Goal: Transaction & Acquisition: Purchase product/service

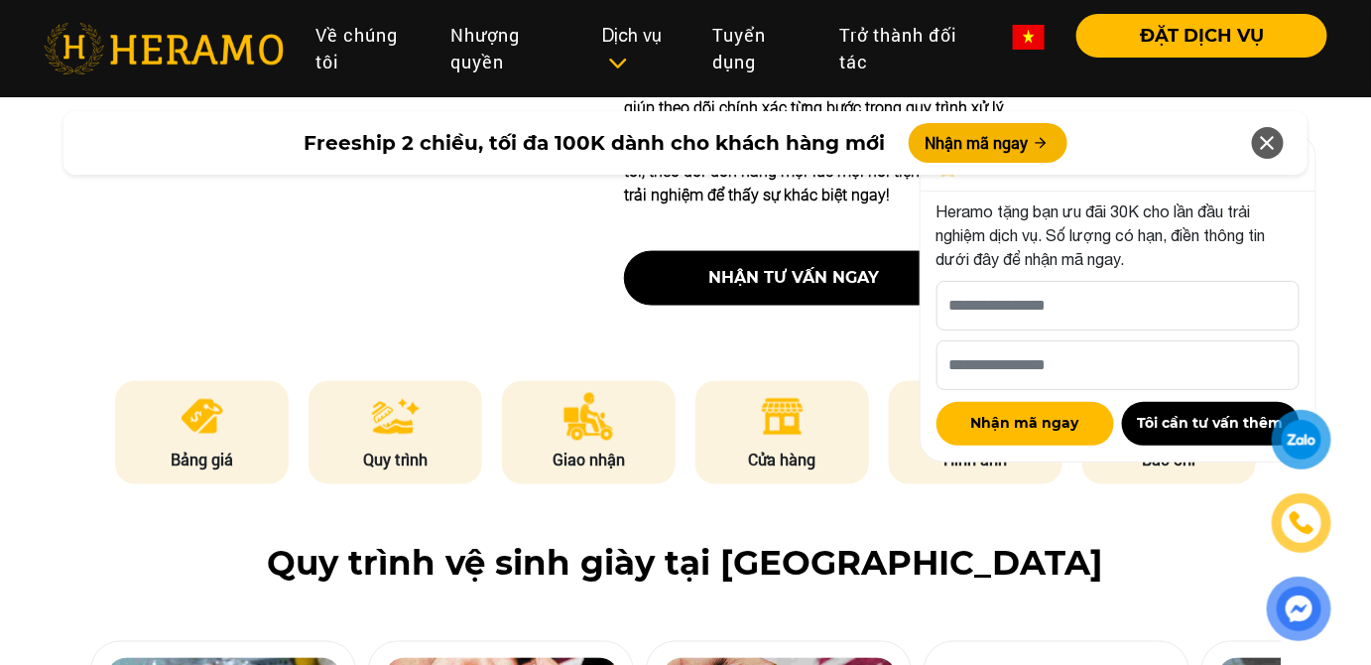
scroll to position [721, 0]
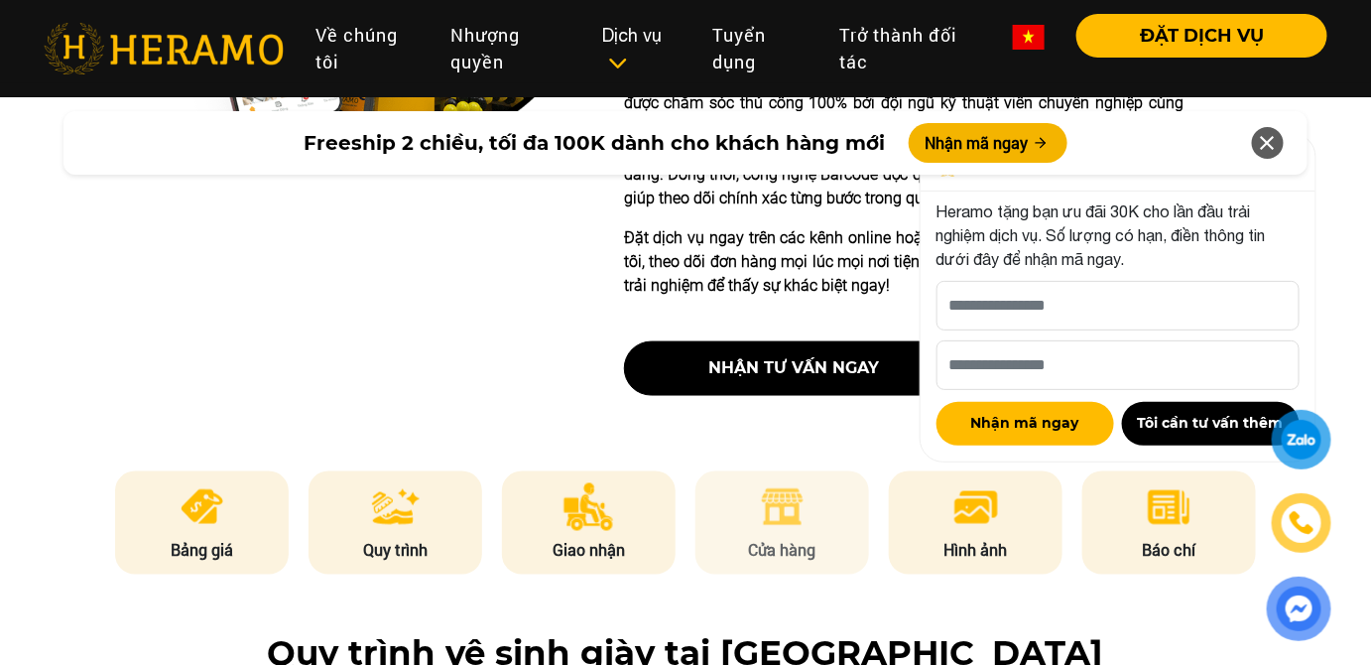
click at [794, 531] on img at bounding box center [782, 507] width 49 height 48
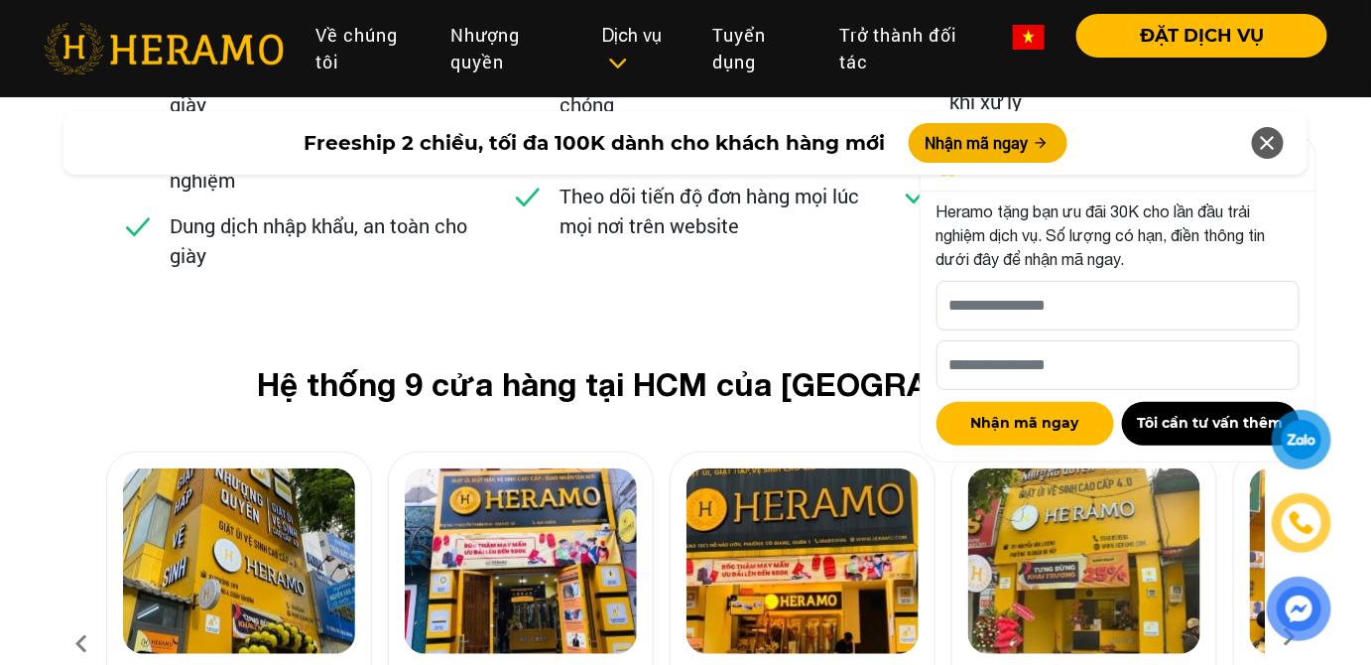
scroll to position [7834, 0]
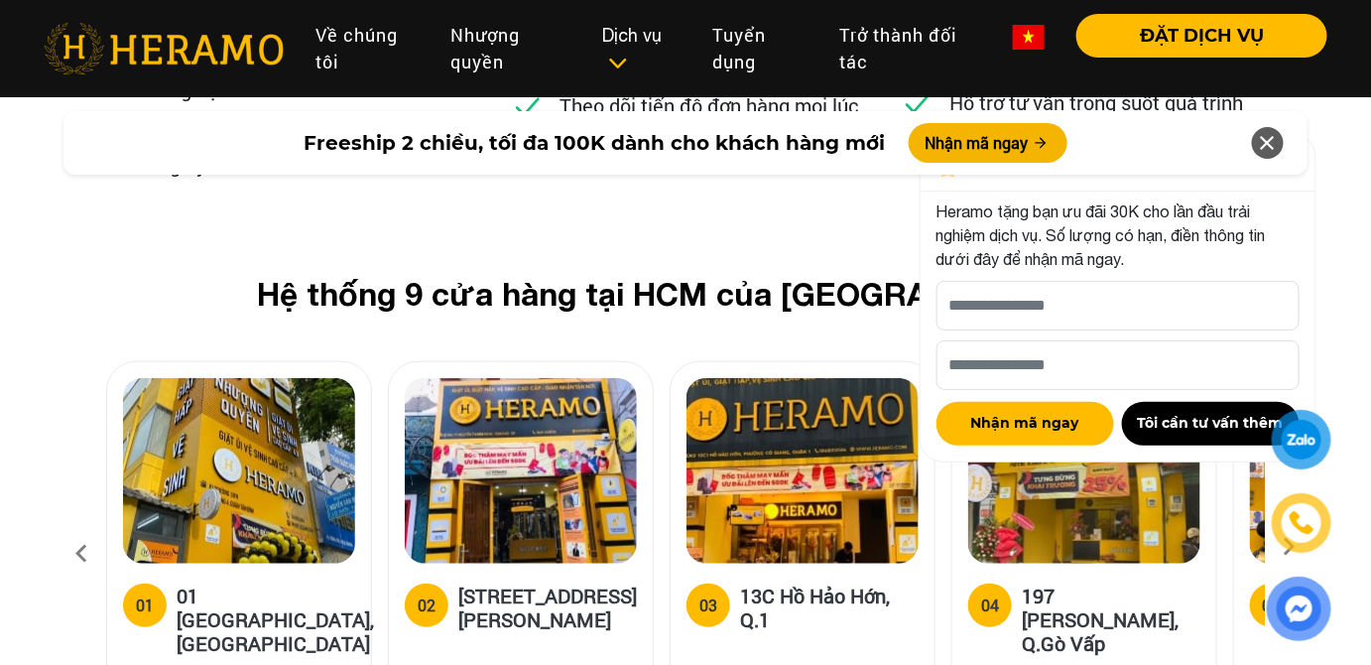
click at [1264, 135] on icon at bounding box center [1268, 143] width 24 height 36
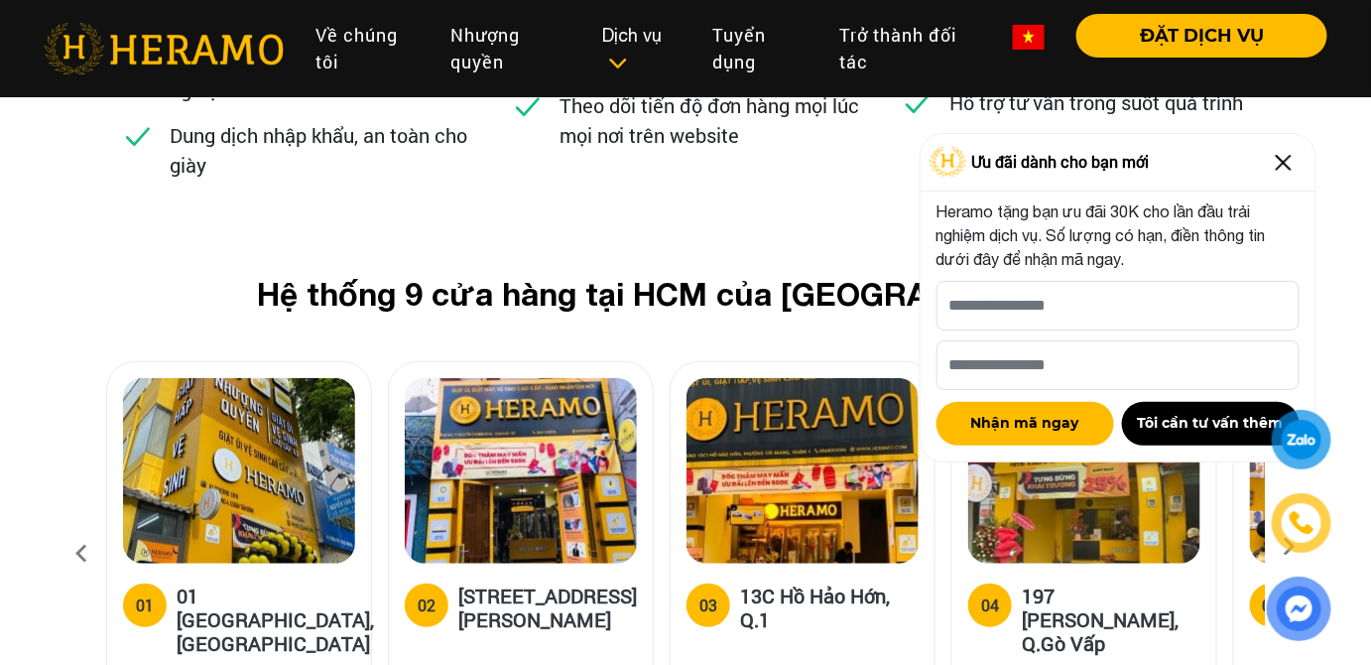
click at [1287, 157] on img at bounding box center [1284, 163] width 32 height 32
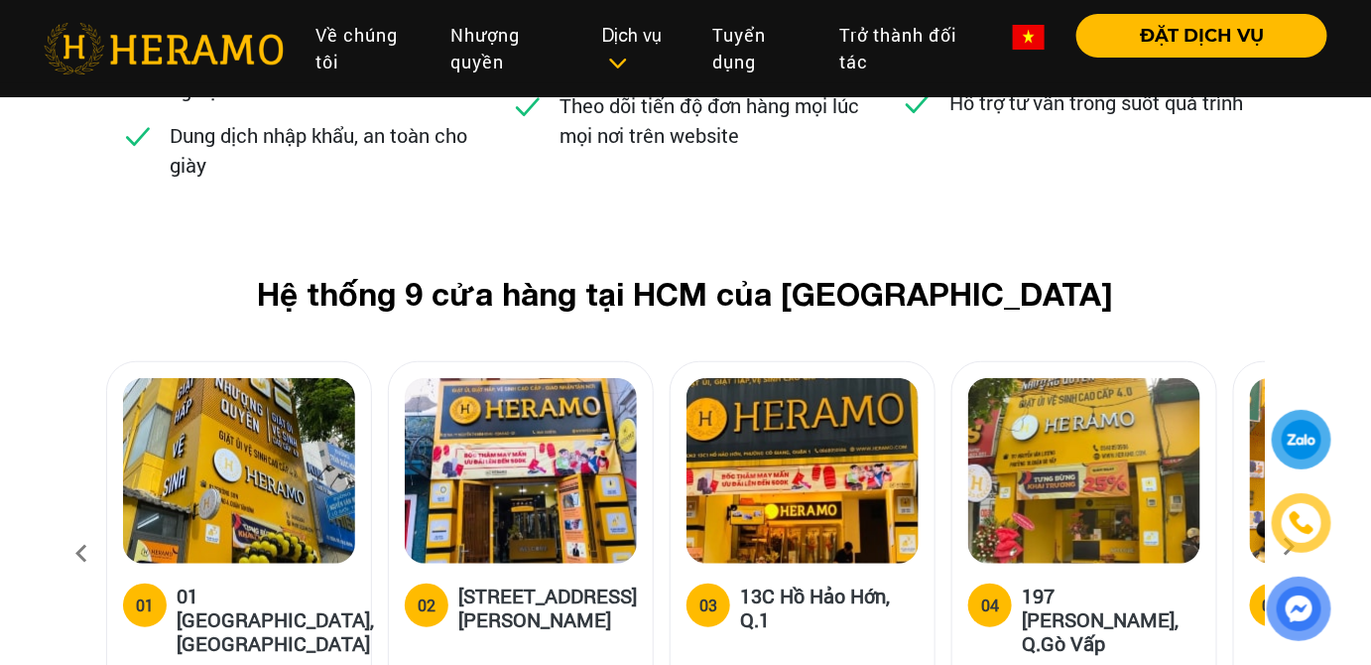
click at [1286, 464] on div at bounding box center [1302, 440] width 54 height 54
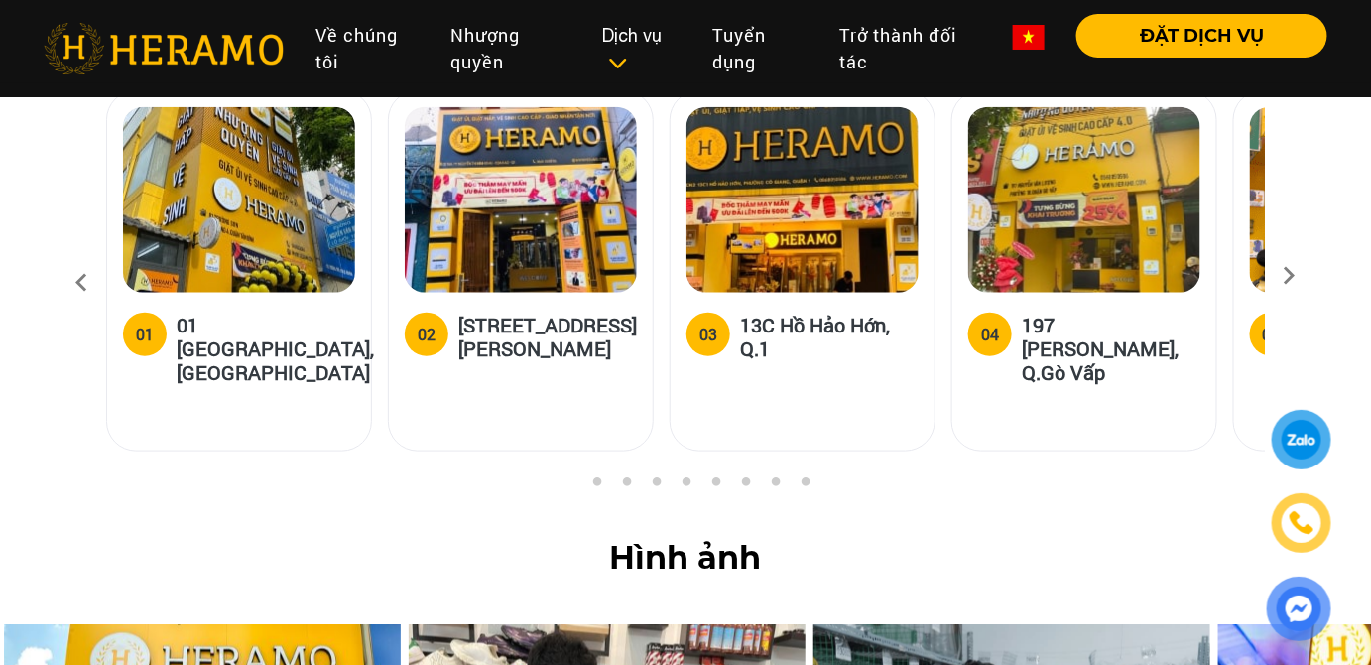
scroll to position [8014, 0]
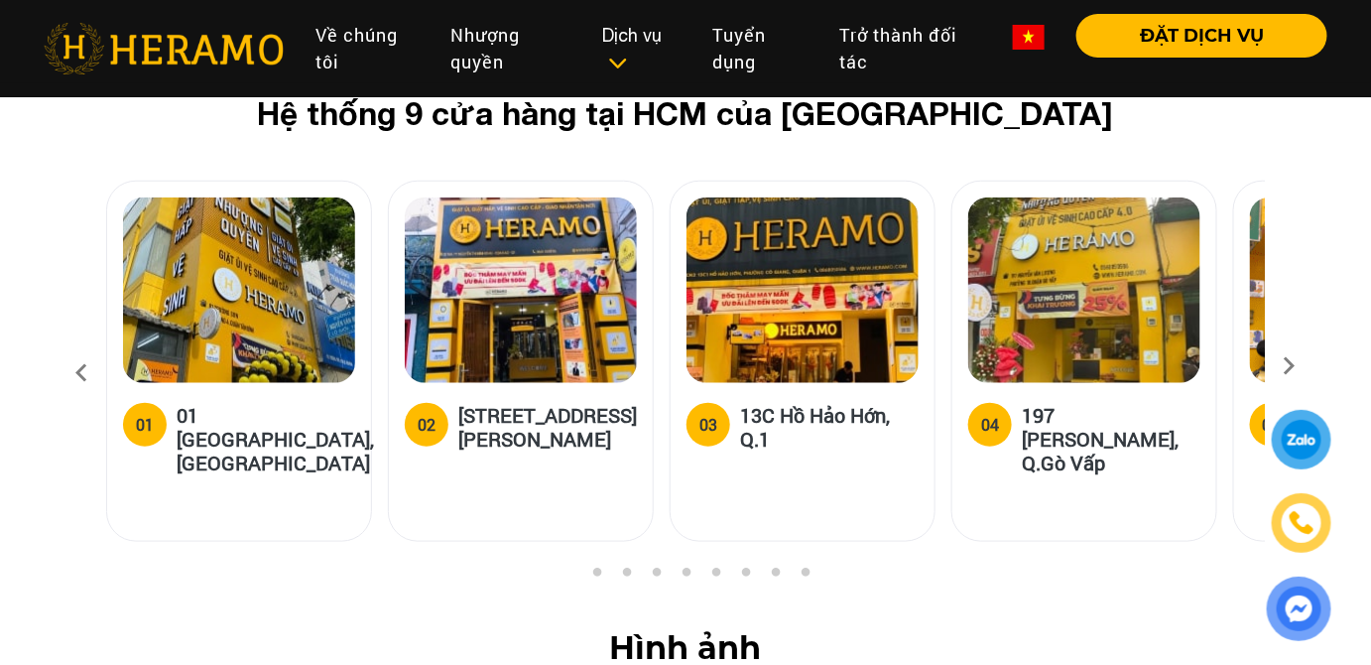
click at [1292, 366] on icon at bounding box center [1290, 372] width 36 height 13
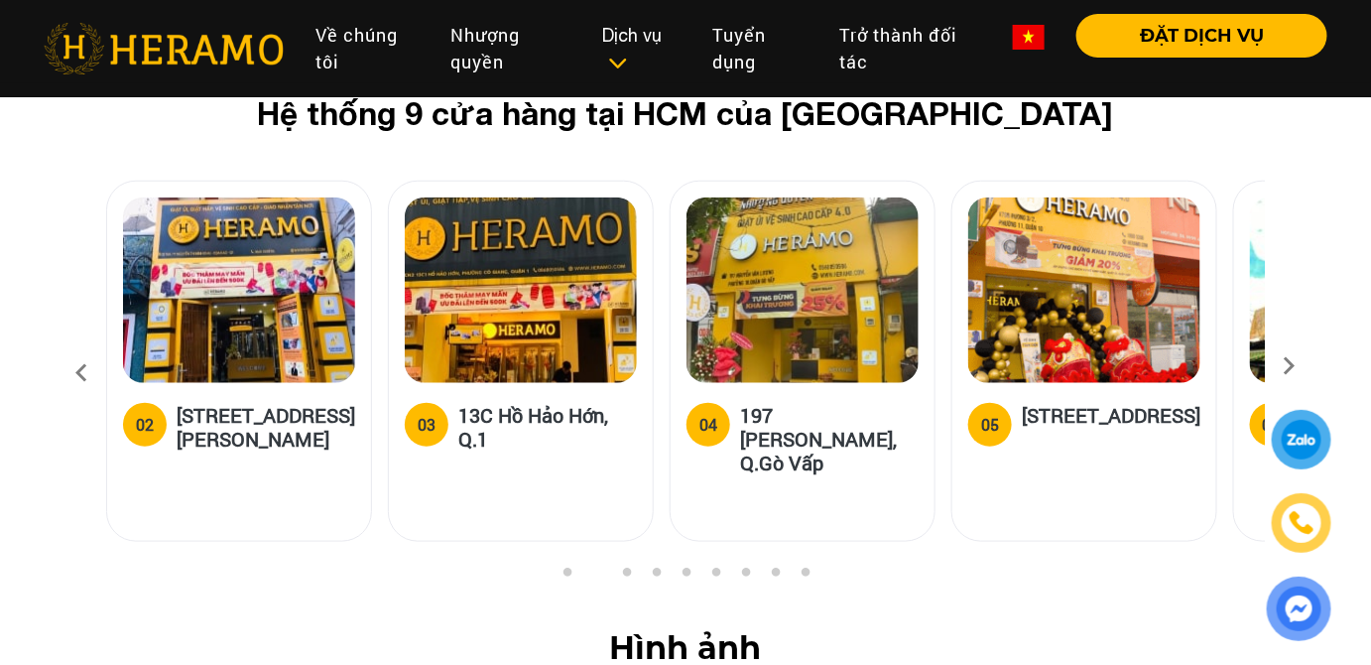
click at [1292, 366] on icon at bounding box center [1290, 372] width 36 height 13
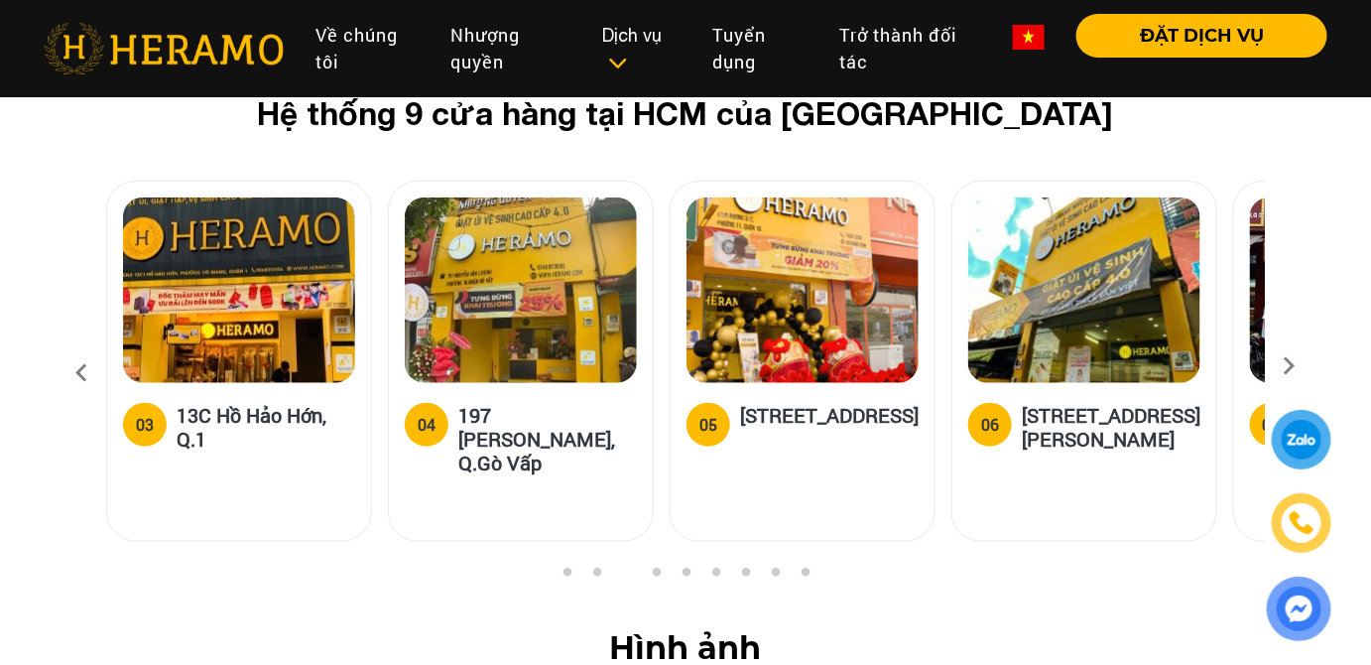
click at [1292, 366] on icon at bounding box center [1290, 372] width 36 height 13
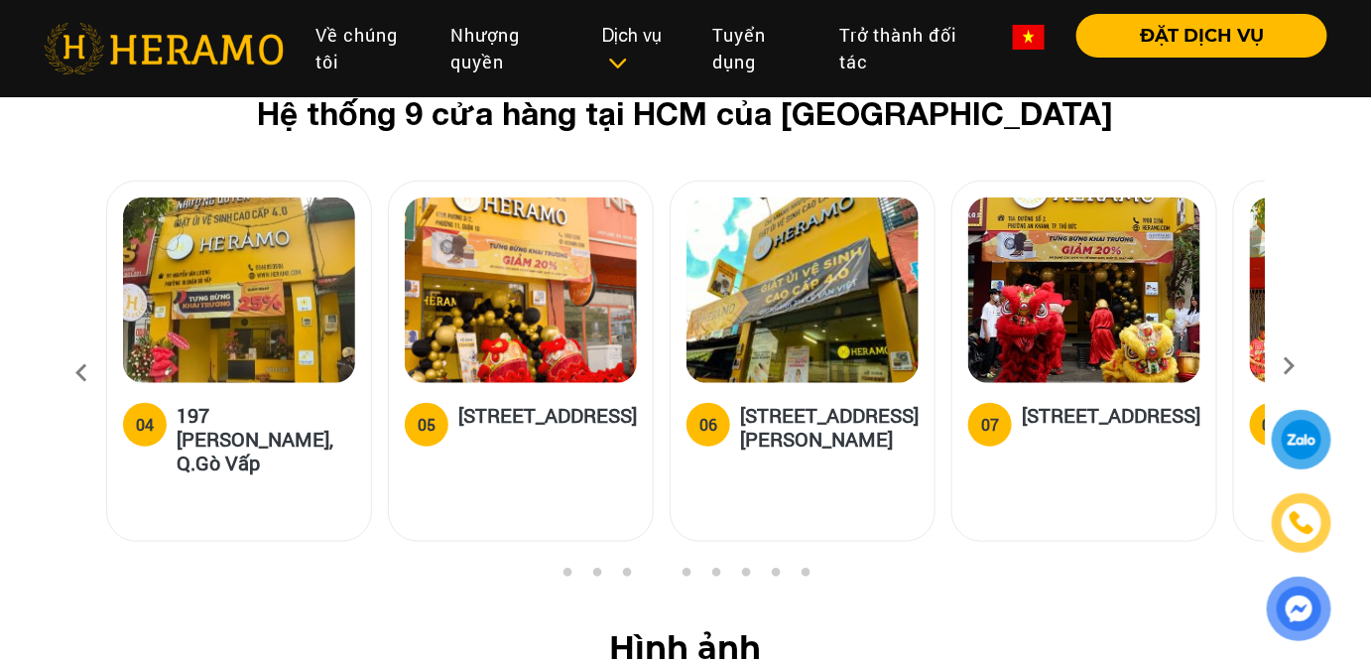
click at [1292, 366] on icon at bounding box center [1290, 372] width 36 height 13
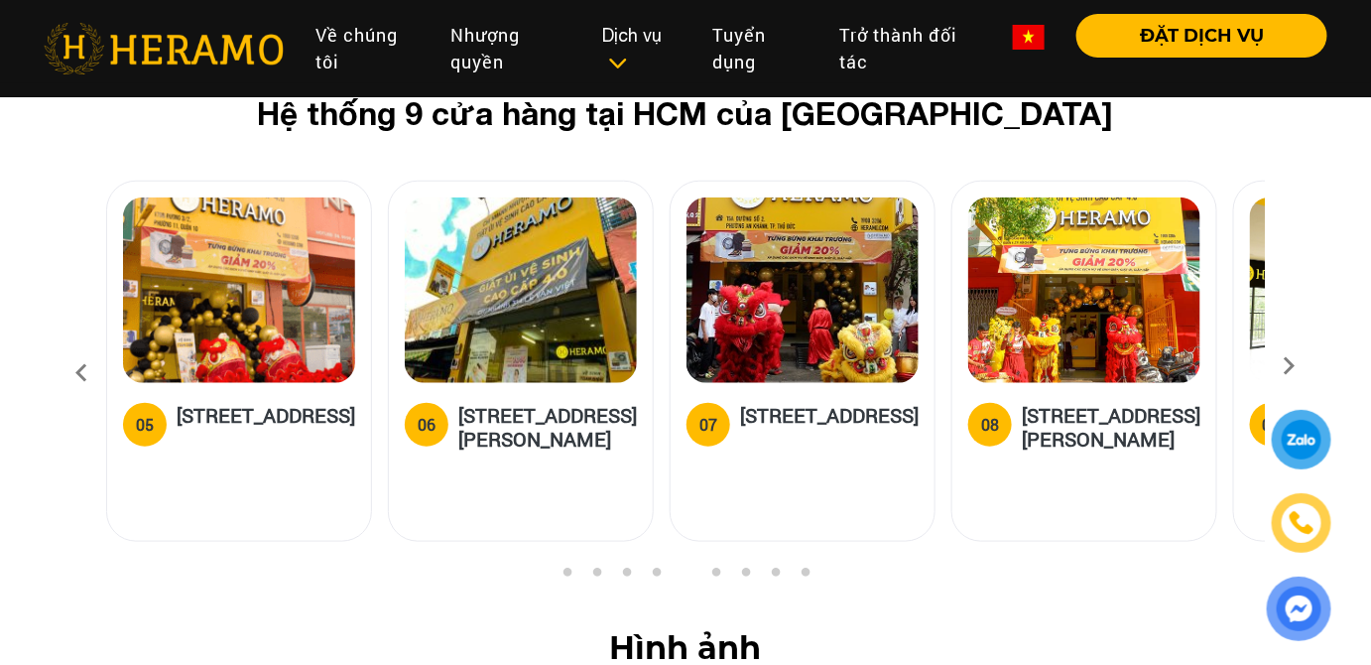
click at [1292, 366] on icon at bounding box center [1290, 372] width 36 height 13
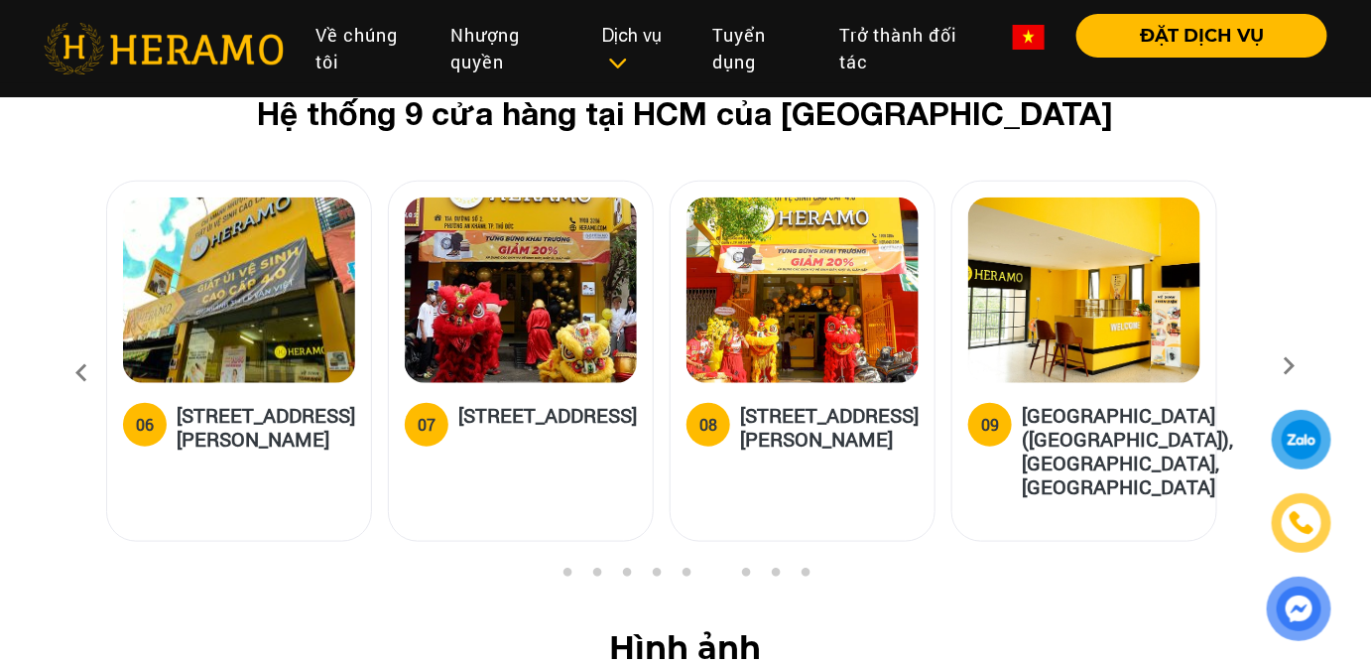
click at [79, 346] on icon at bounding box center [81, 373] width 36 height 54
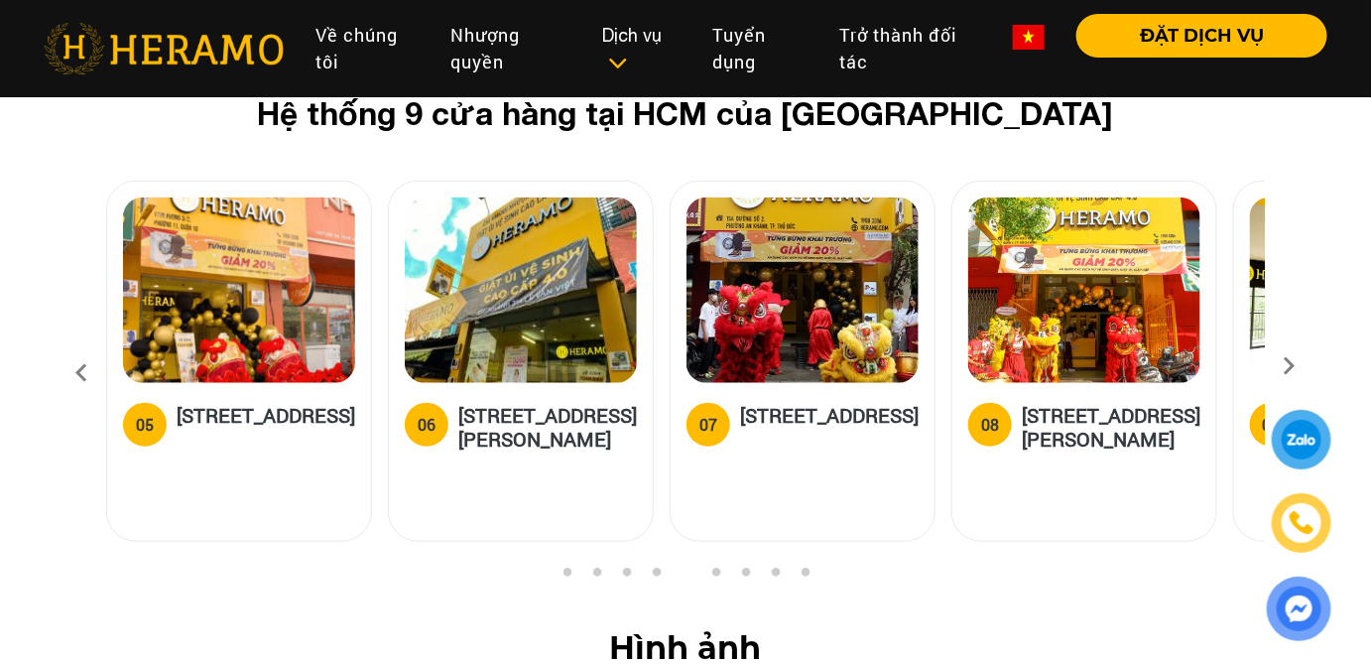
click at [79, 346] on icon at bounding box center [81, 373] width 36 height 54
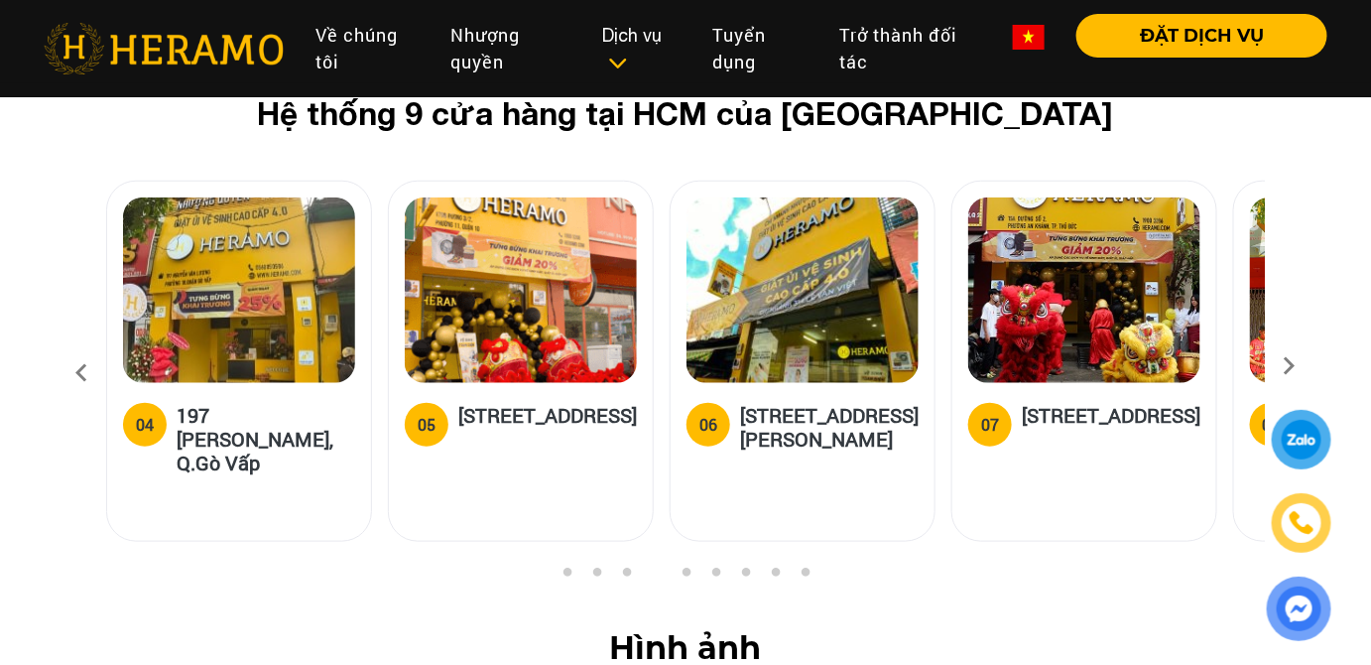
click at [79, 346] on icon at bounding box center [81, 373] width 36 height 54
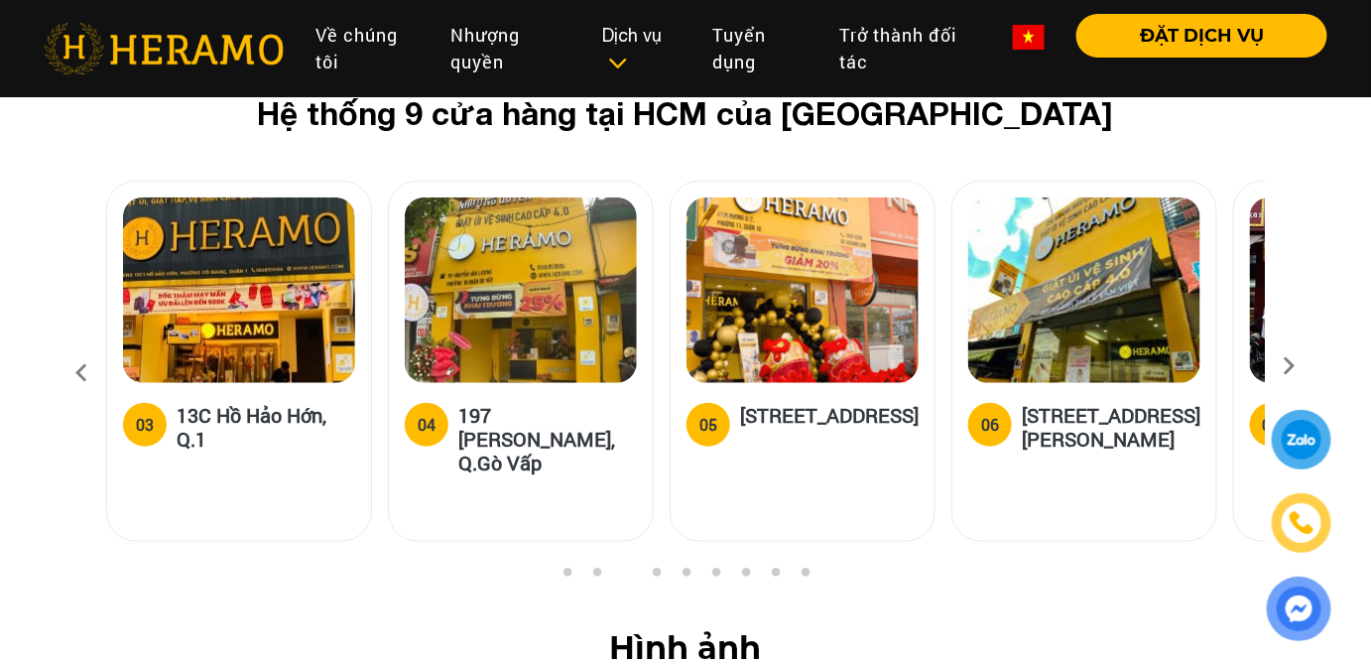
click at [79, 346] on icon at bounding box center [81, 373] width 36 height 54
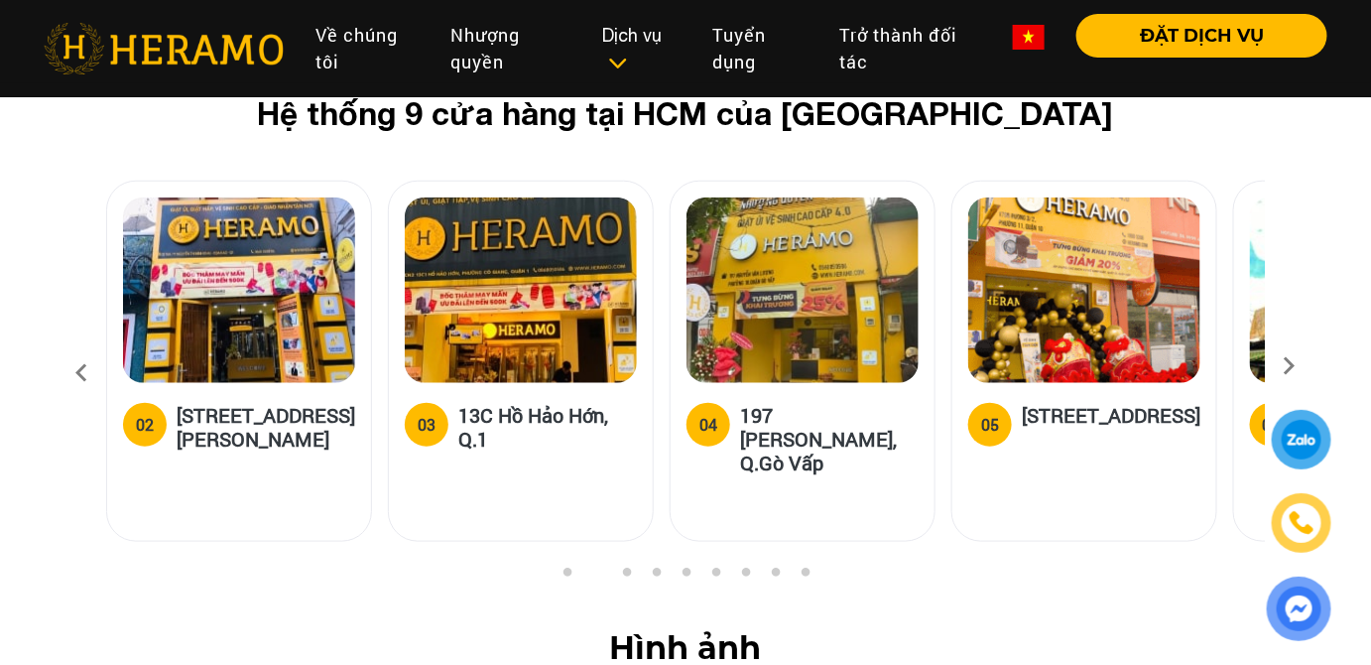
click at [79, 346] on icon at bounding box center [81, 373] width 36 height 54
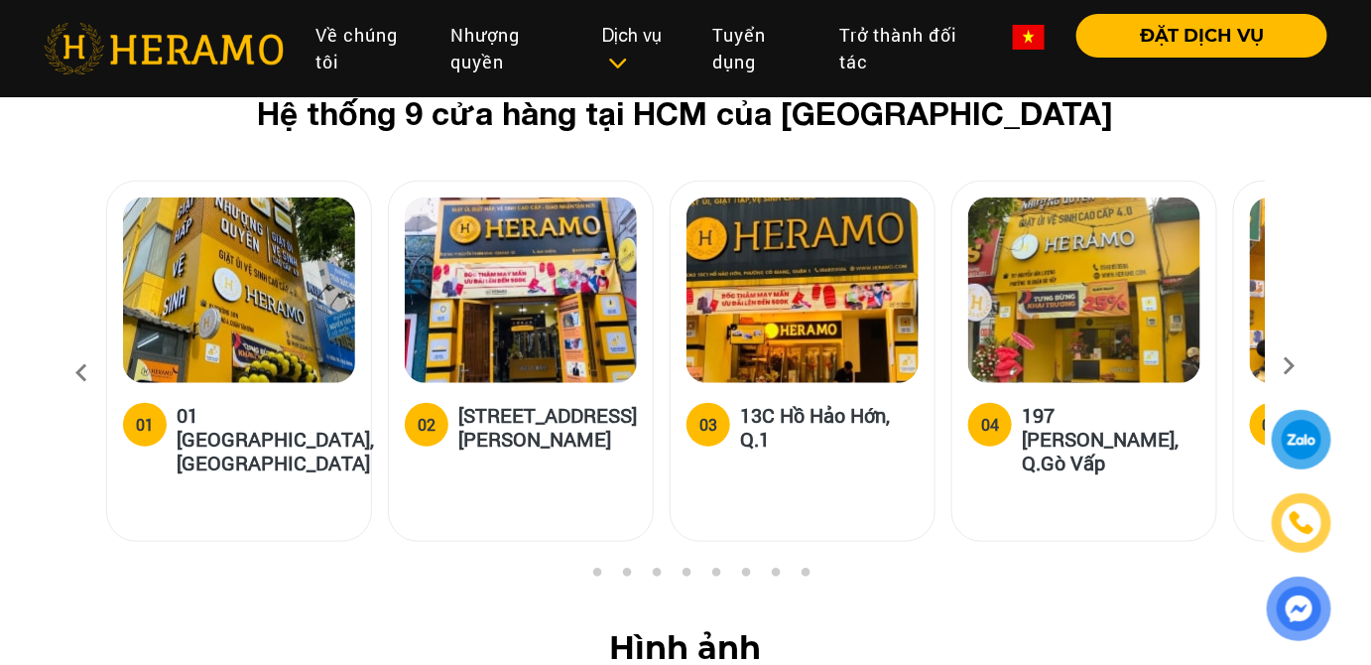
scroll to position [7924, 0]
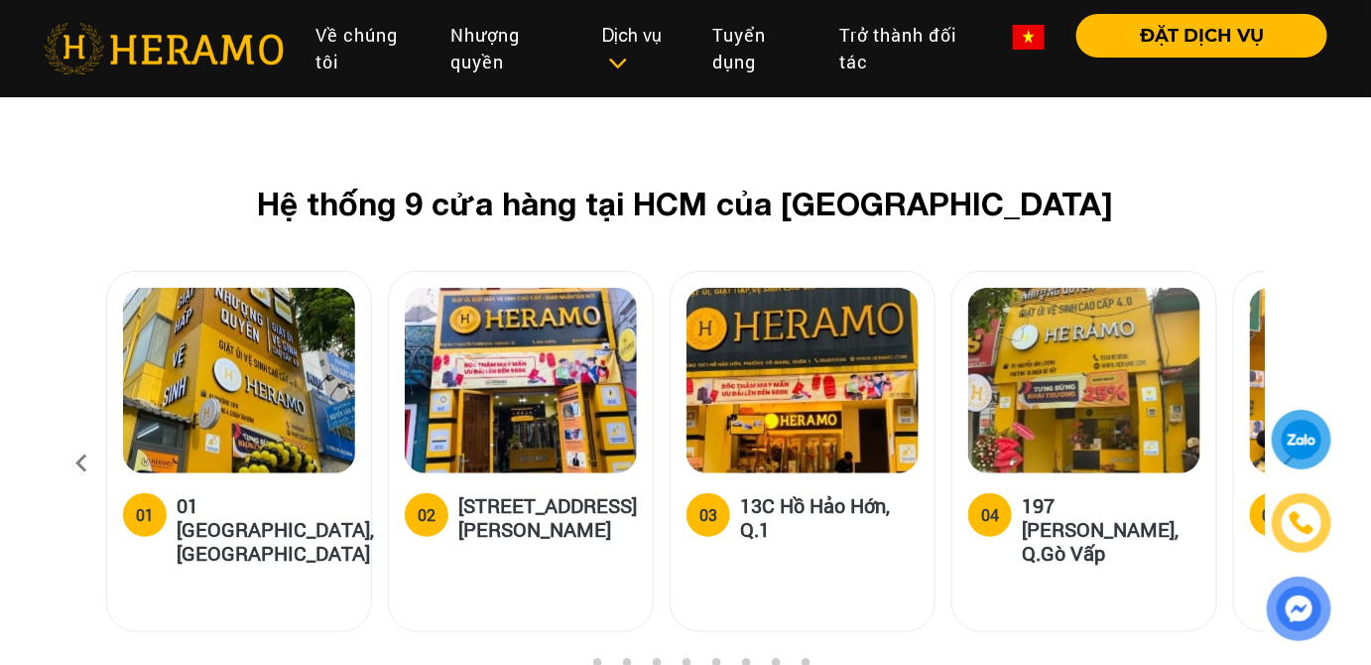
click at [80, 437] on icon at bounding box center [81, 464] width 36 height 54
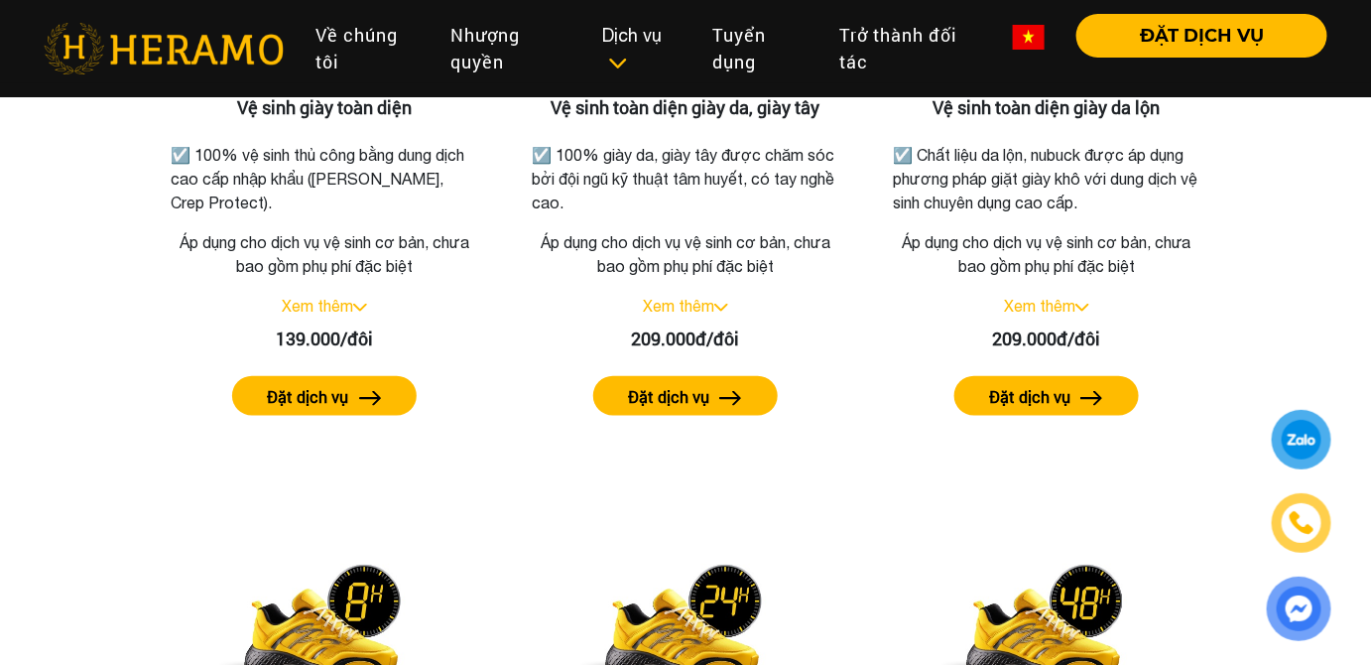
scroll to position [3505, 0]
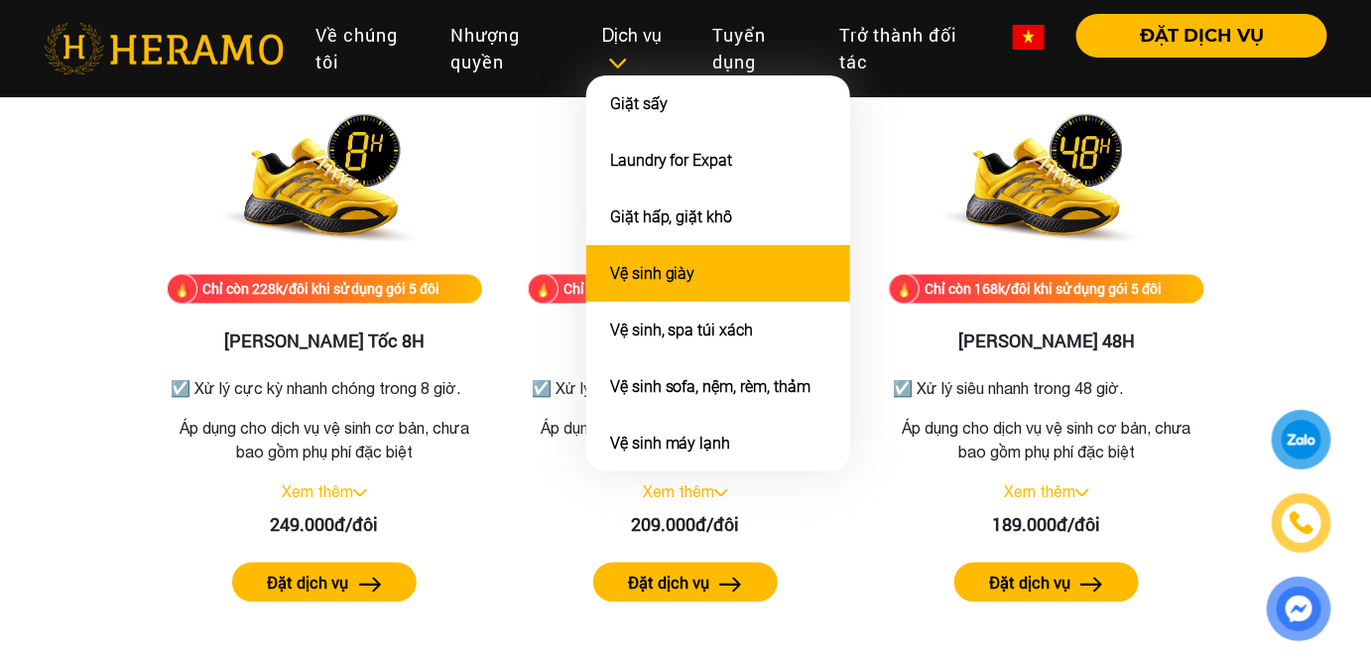
click at [640, 257] on li "Vệ sinh giày" at bounding box center [718, 273] width 264 height 57
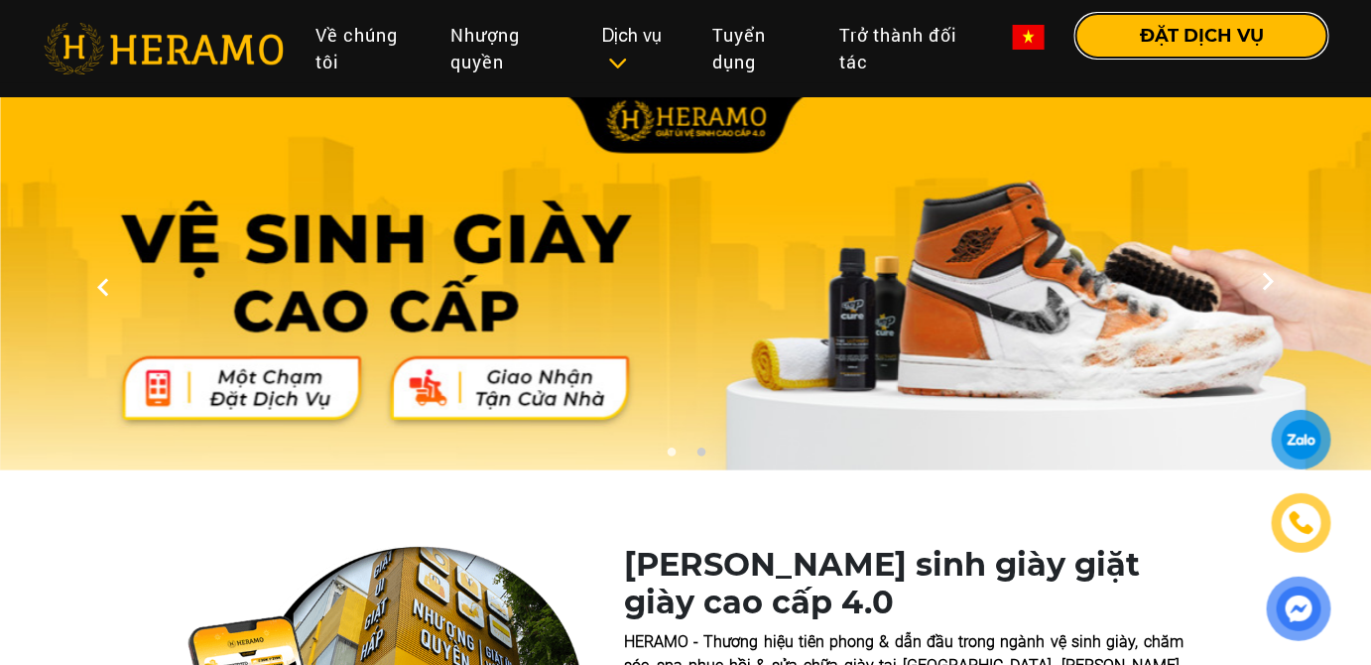
click at [1204, 41] on button "ĐẶT DỊCH VỤ" at bounding box center [1201, 36] width 251 height 44
click at [351, 38] on link "Về chúng tôi" at bounding box center [367, 48] width 135 height 69
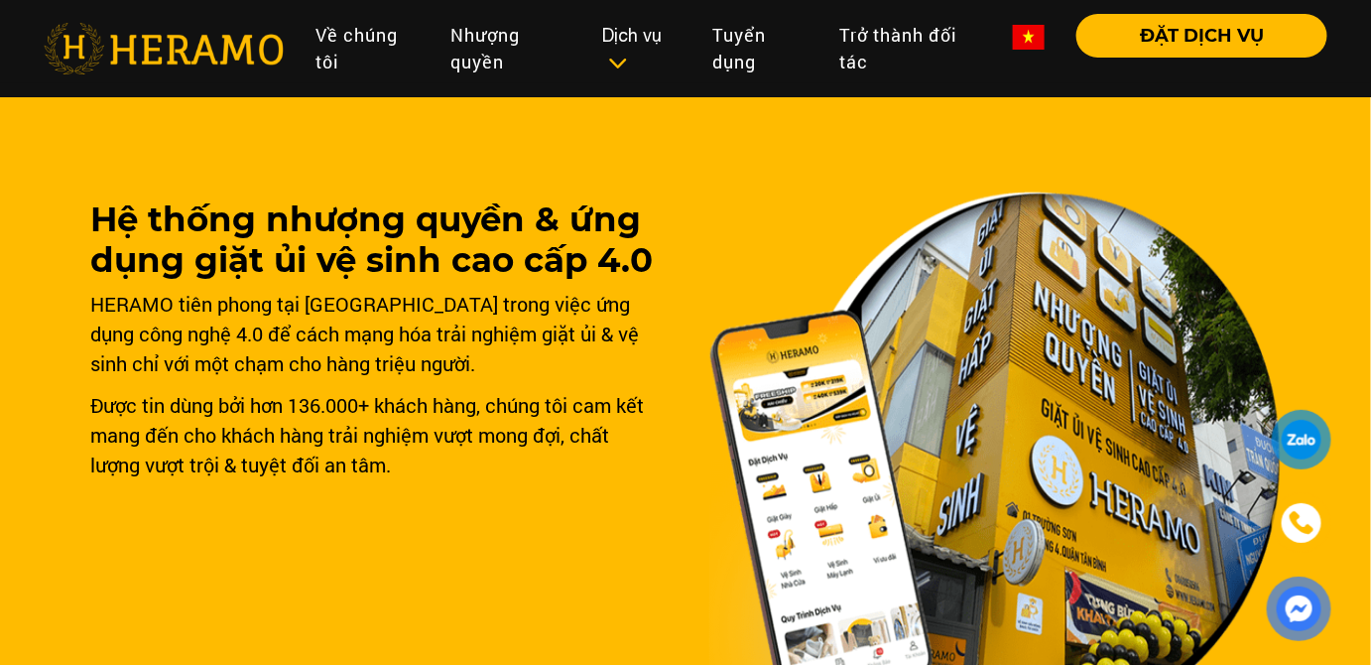
scroll to position [89, 0]
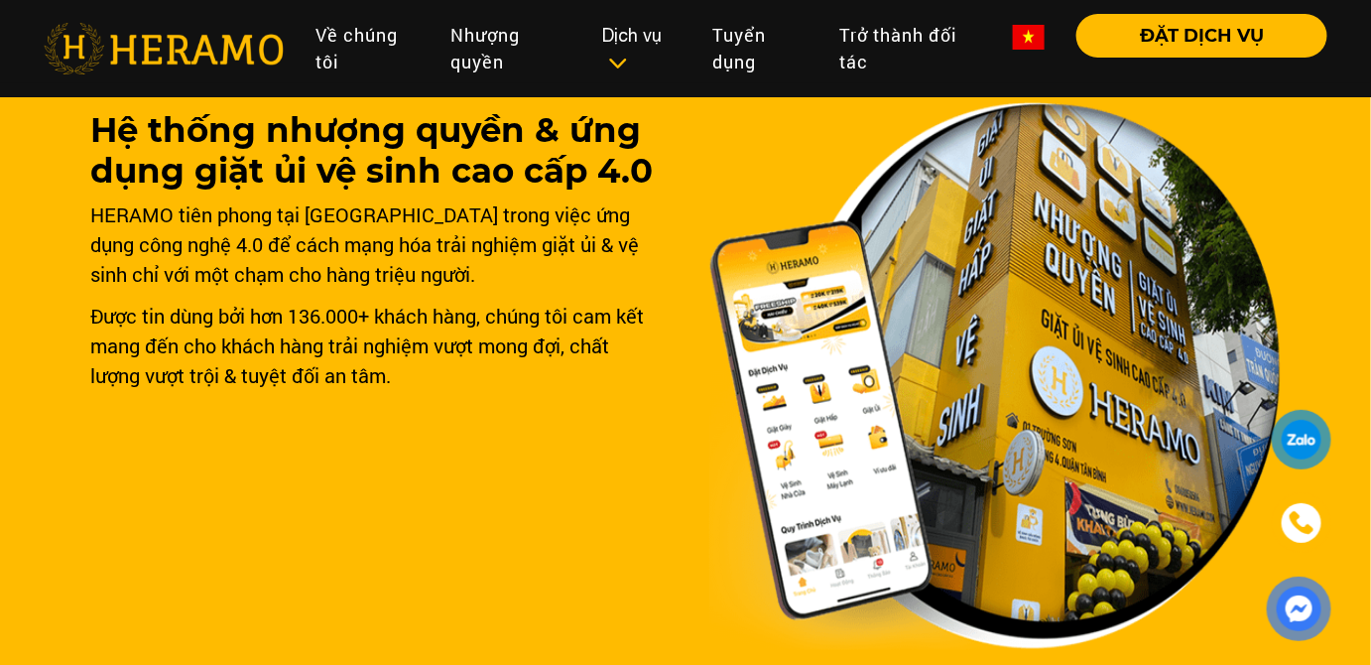
click at [1309, 526] on img at bounding box center [1301, 523] width 29 height 30
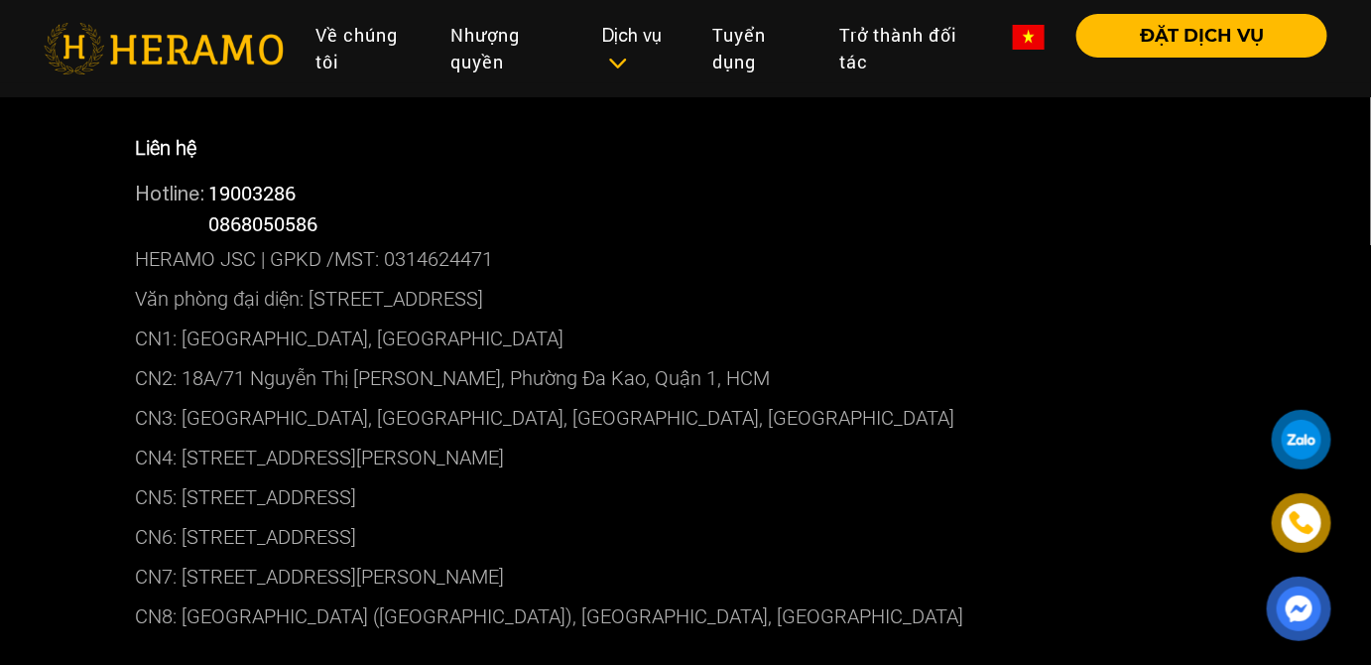
scroll to position [5140, 0]
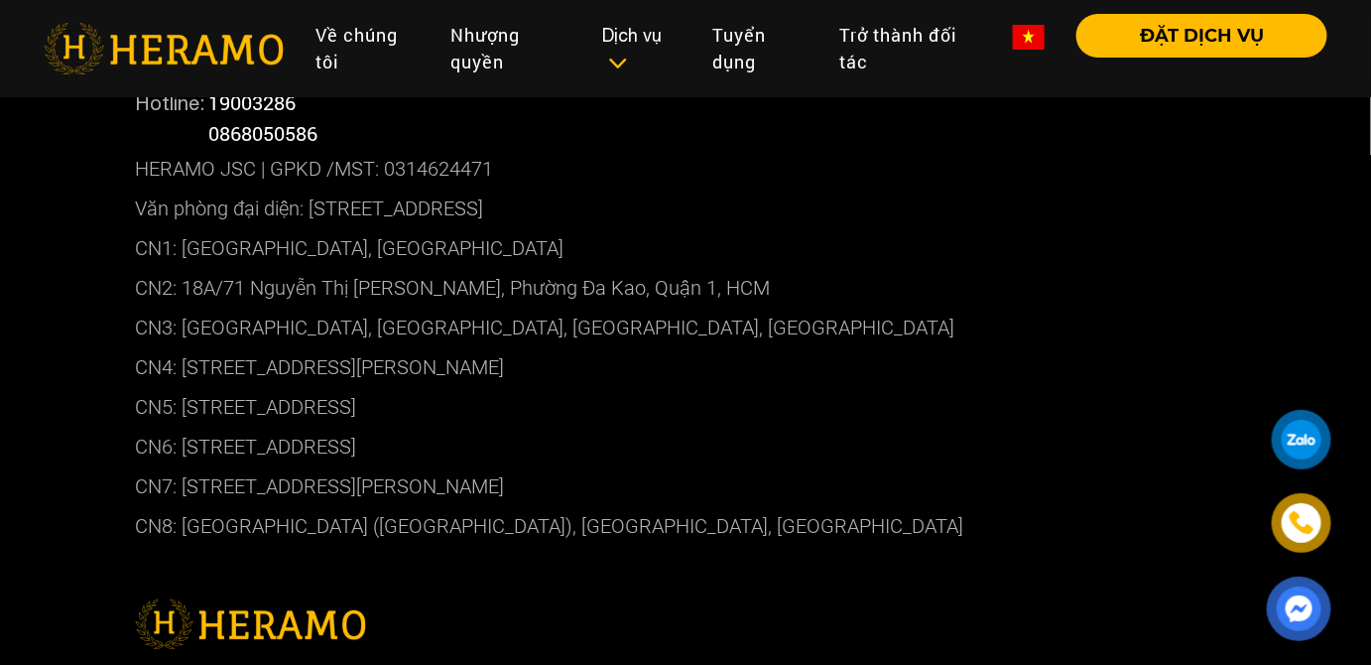
click at [325, 414] on p "CN5: [STREET_ADDRESS]" at bounding box center [685, 407] width 1101 height 40
